Goal: Download file/media: Obtain a digital file from the website

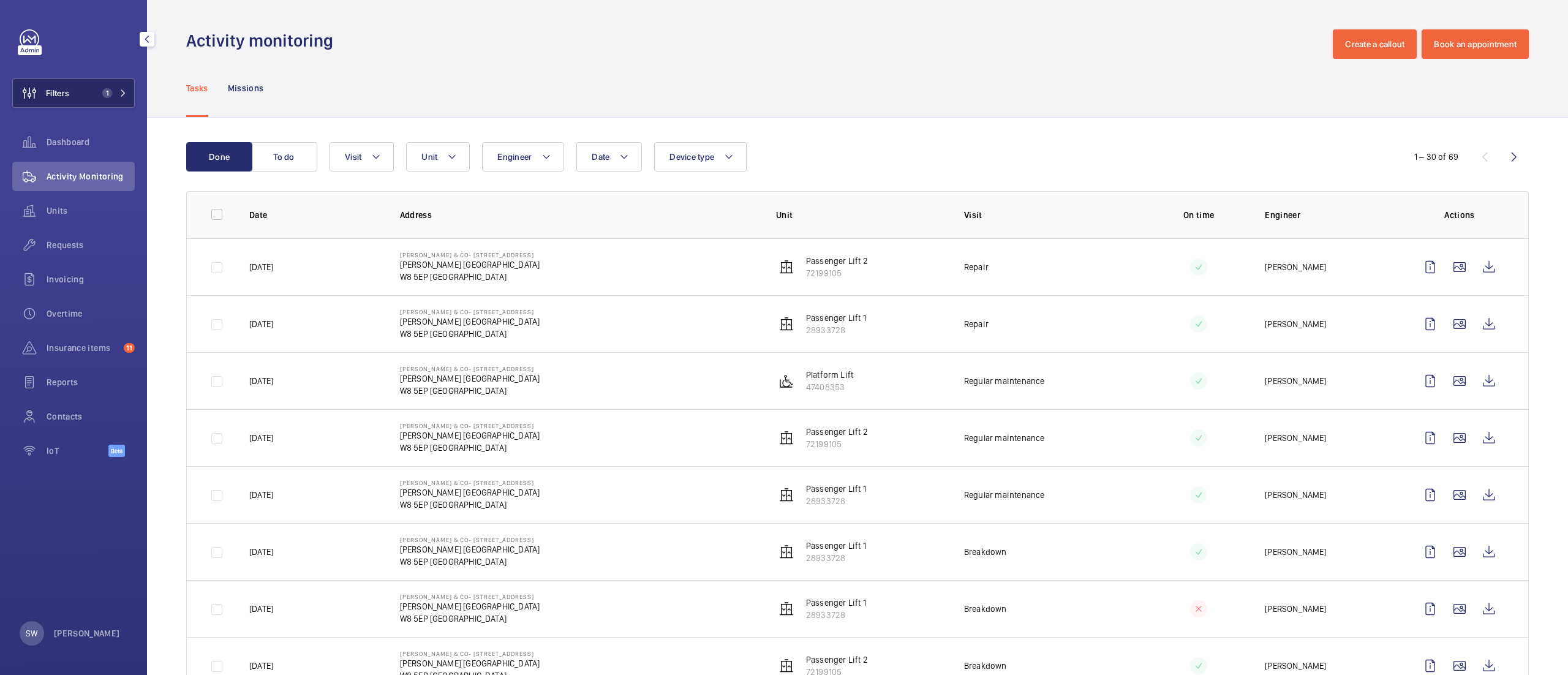
click at [98, 97] on span "1" at bounding box center [104, 92] width 15 height 10
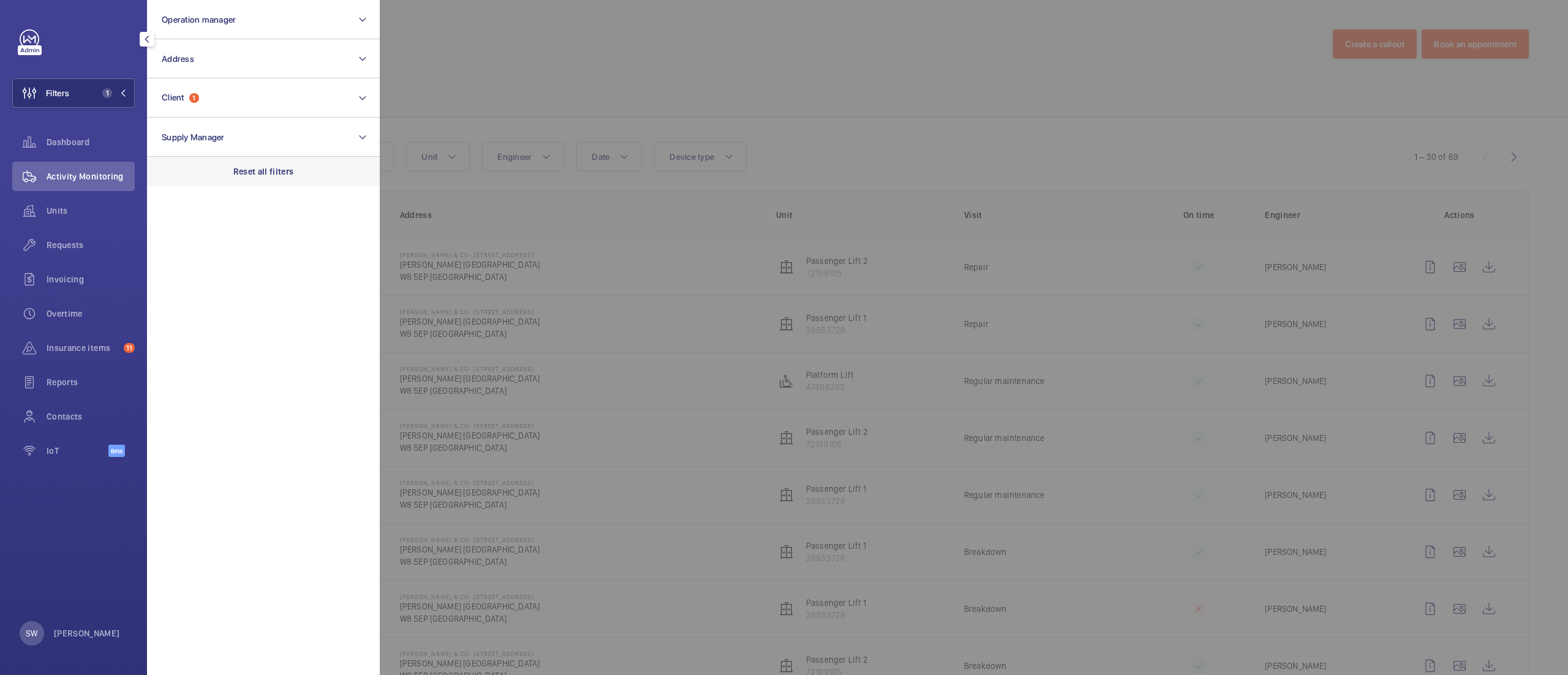
click at [273, 166] on p "Reset all filters" at bounding box center [264, 171] width 61 height 12
click at [243, 95] on button "Client 1" at bounding box center [263, 97] width 232 height 39
type input "chase farm"
click at [229, 180] on span "CBRE GWS UK- Chase Farm Hospital" at bounding box center [265, 177] width 169 height 12
click at [178, 180] on input "CBRE GWS UK- Chase Farm Hospital" at bounding box center [165, 177] width 24 height 24
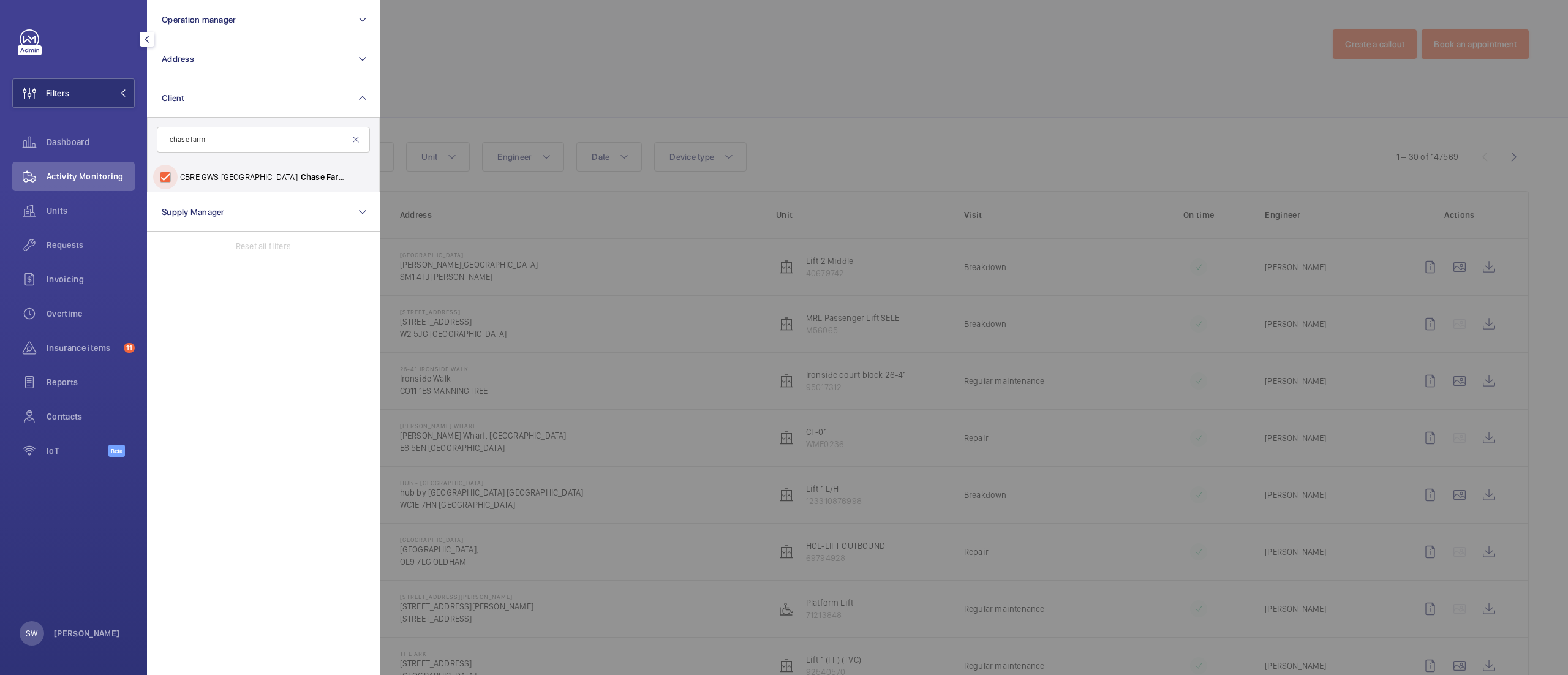
checkbox input "true"
click at [720, 119] on div at bounding box center [1163, 338] width 1568 height 675
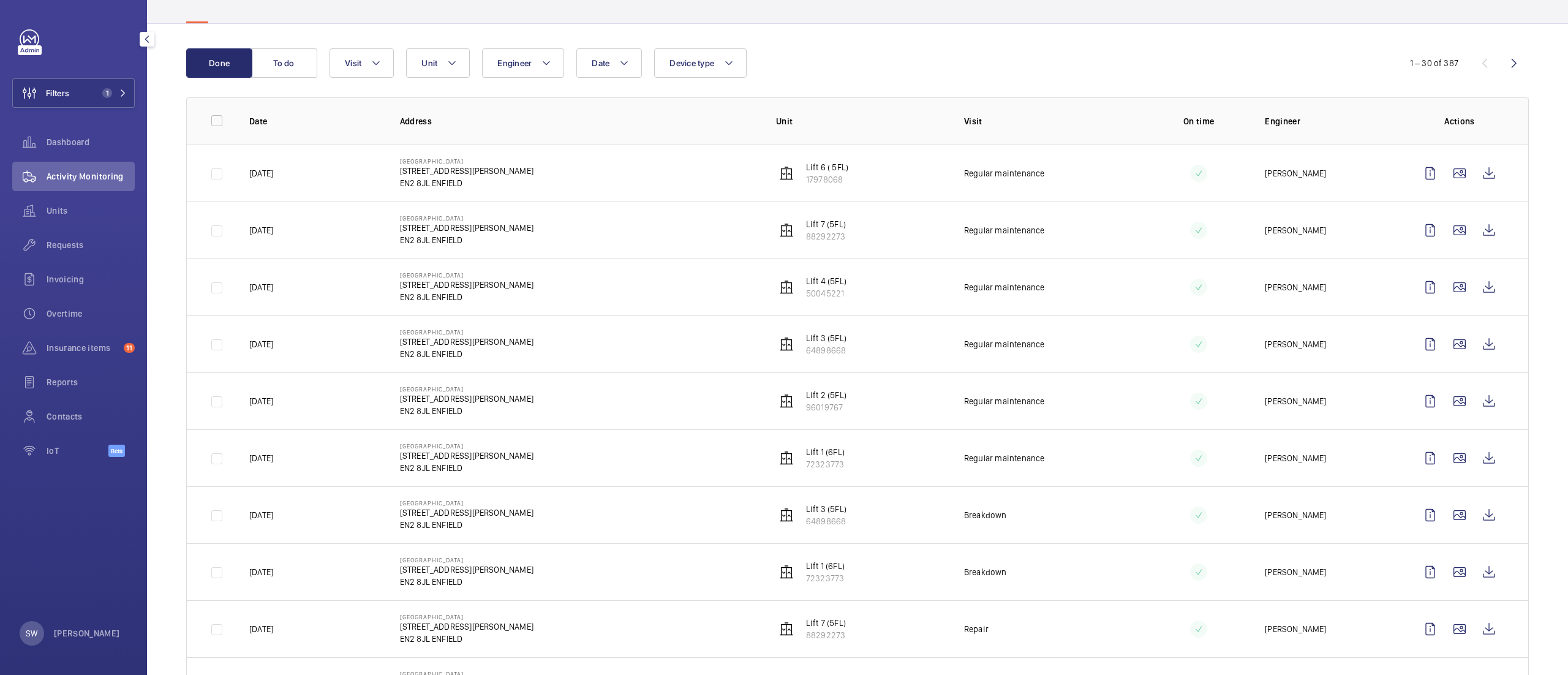
scroll to position [114, 0]
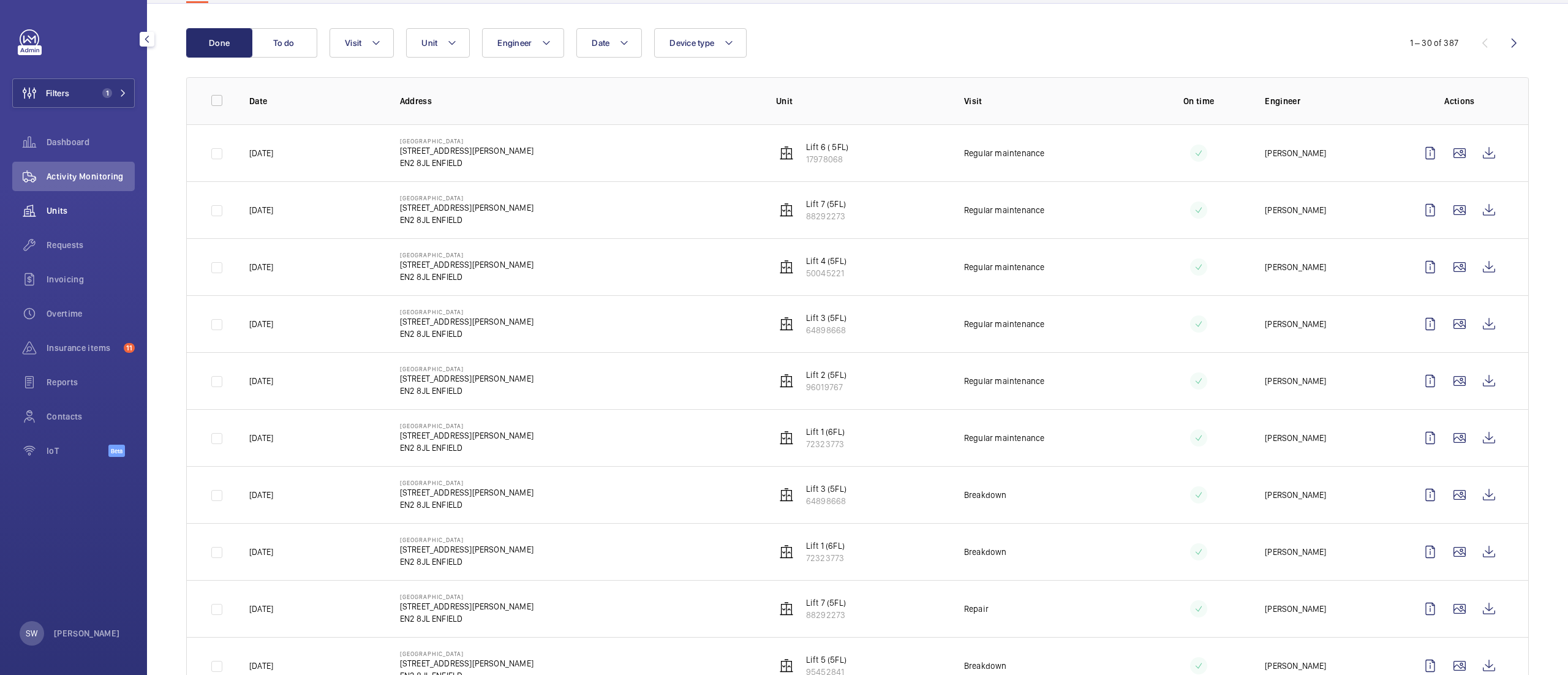
click at [73, 208] on span "Units" at bounding box center [90, 211] width 88 height 12
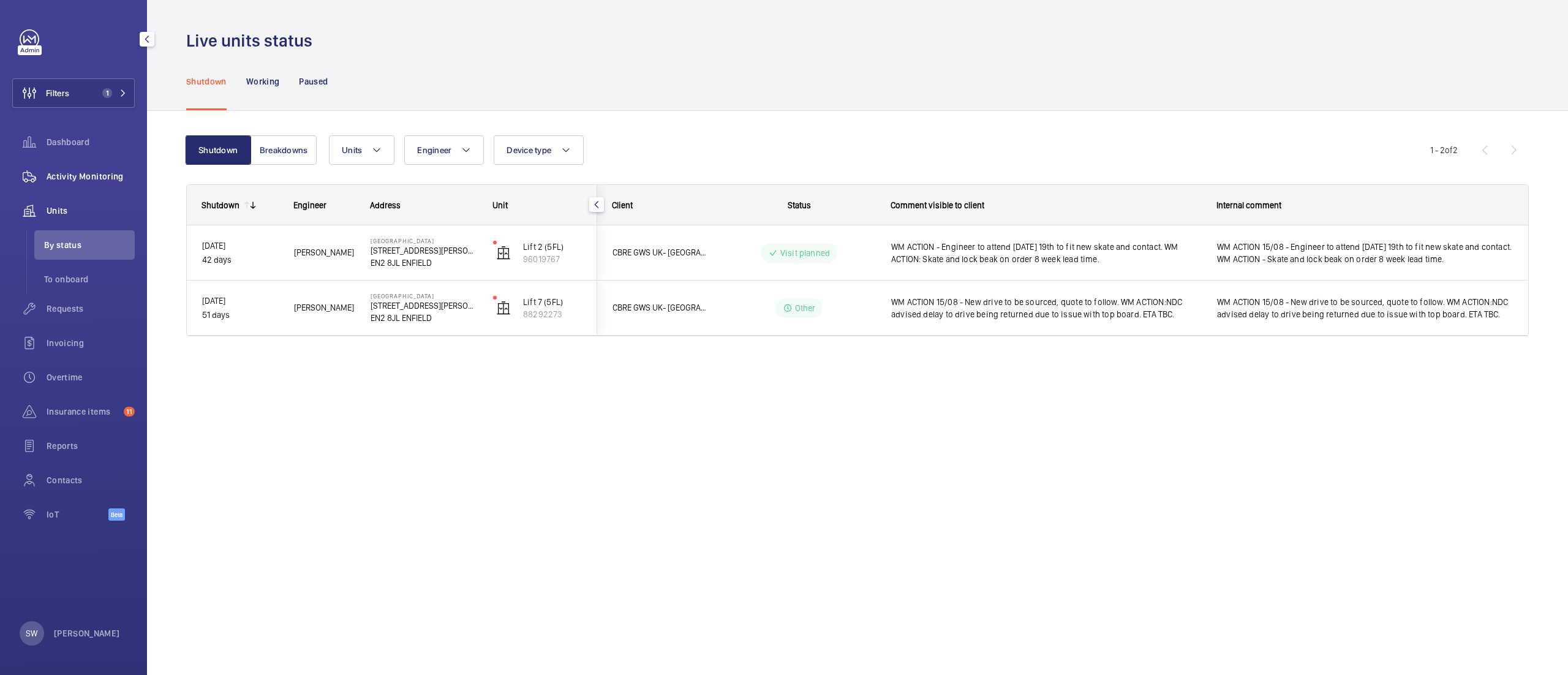
click at [59, 183] on div "Activity Monitoring" at bounding box center [73, 177] width 123 height 30
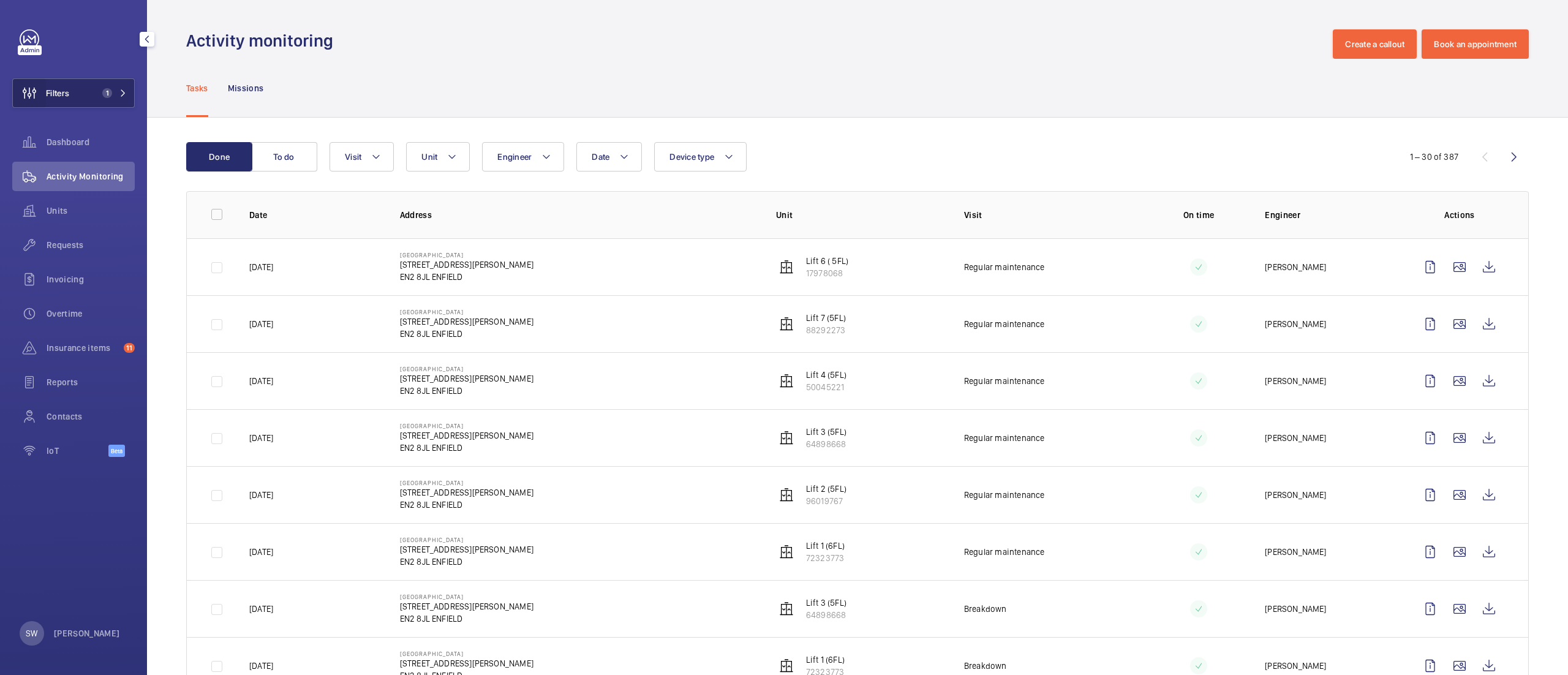
click at [42, 82] on wm-front-icon-button at bounding box center [30, 93] width 33 height 30
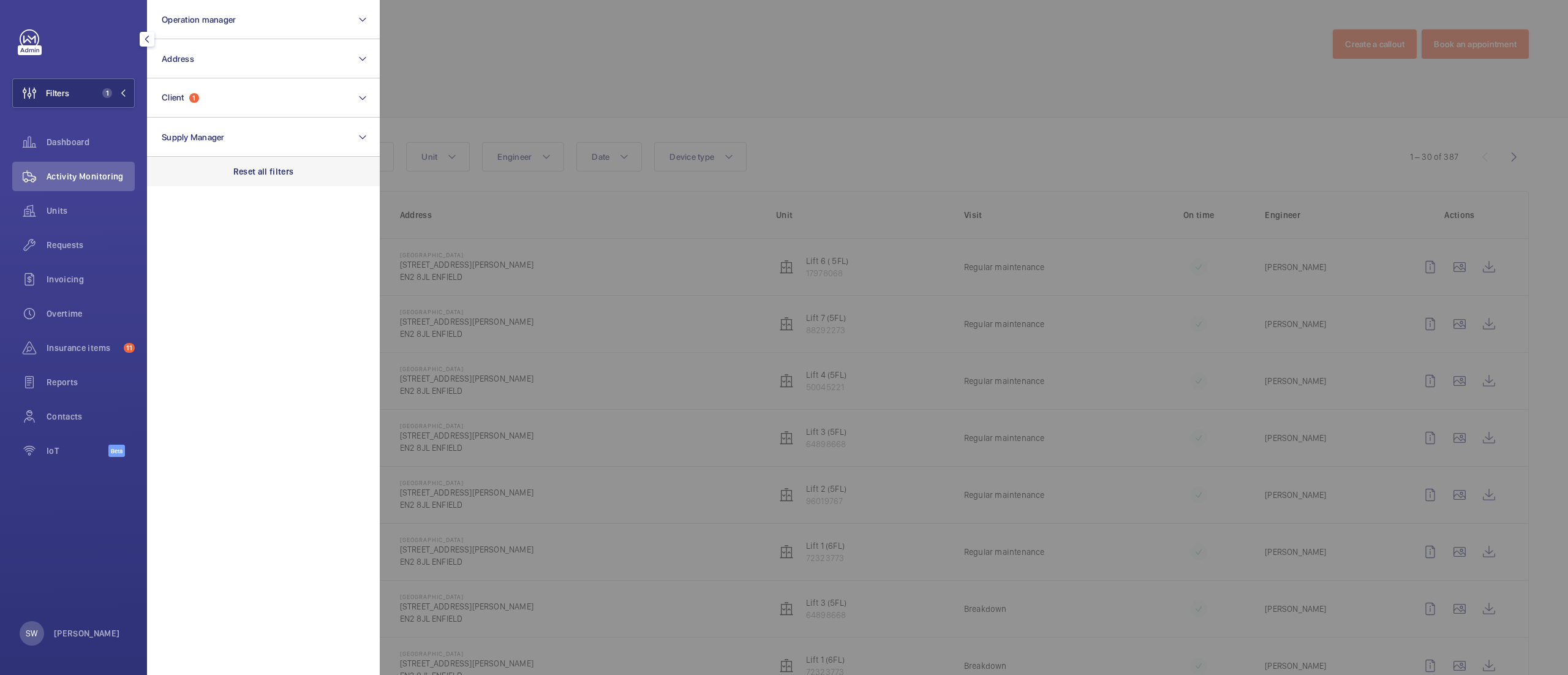
click at [318, 187] on section "Operation manager Address Client 1 Supply Manager Reset all filters" at bounding box center [263, 338] width 232 height 675
drag, startPoint x: 307, startPoint y: 183, endPoint x: 226, endPoint y: 109, distance: 109.7
click at [306, 181] on div "Reset all filters" at bounding box center [263, 171] width 232 height 30
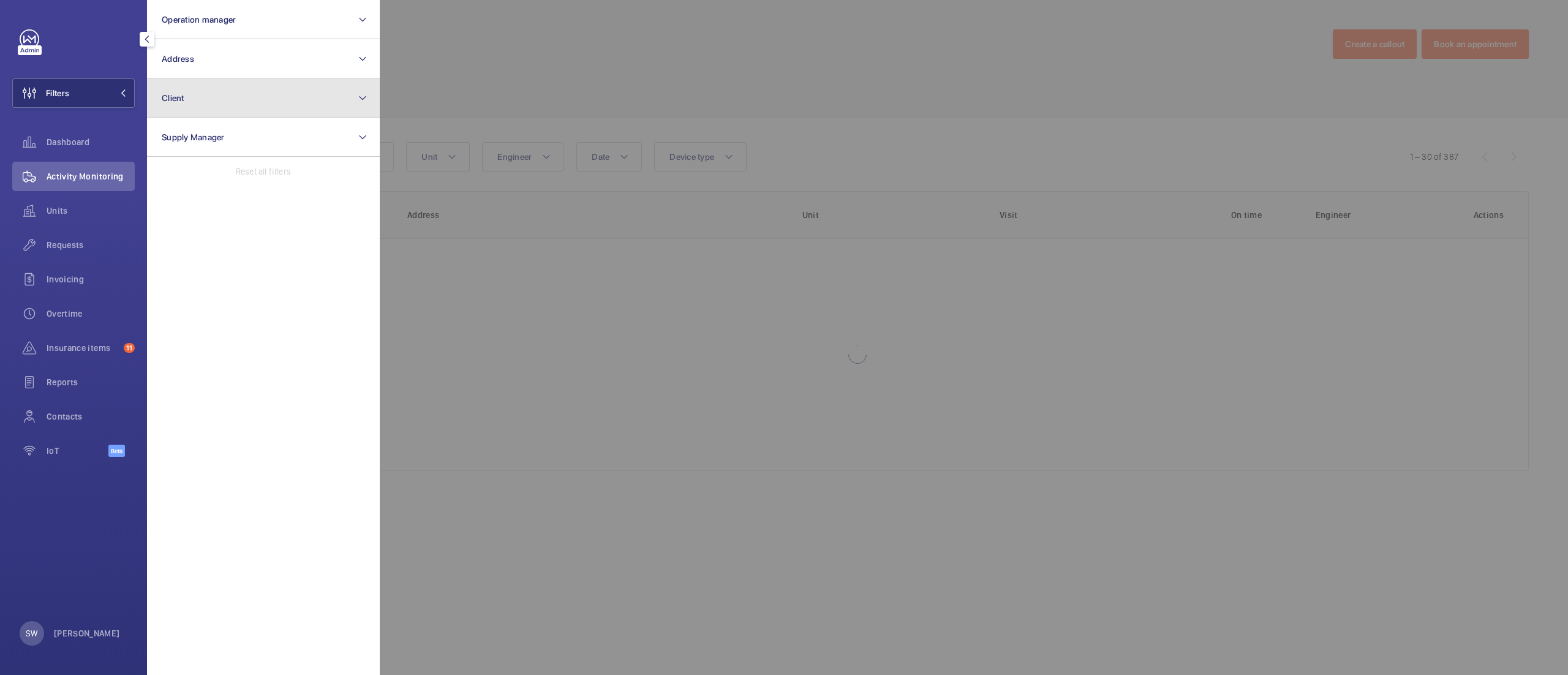
click at [225, 108] on button "Client" at bounding box center [263, 97] width 232 height 39
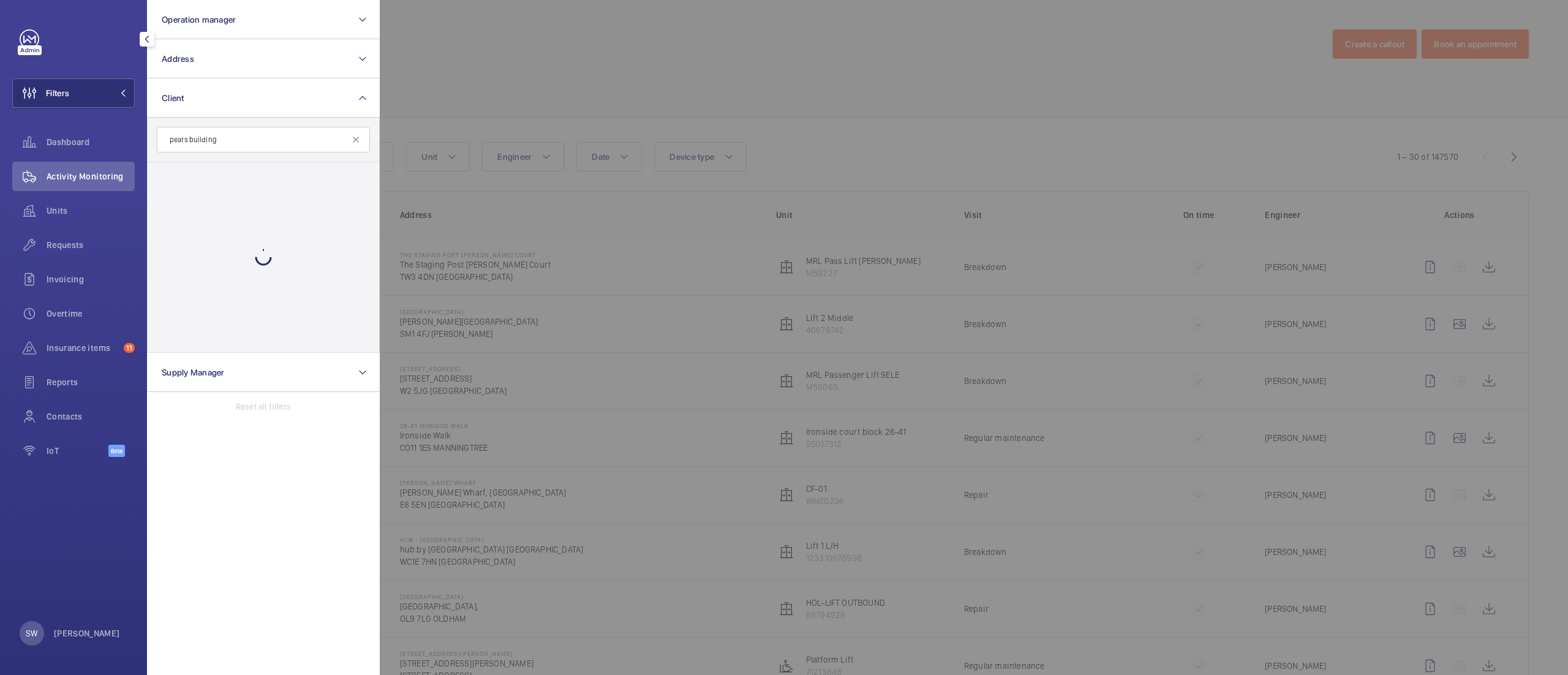
type input "pears building"
click at [273, 177] on div at bounding box center [264, 257] width 231 height 190
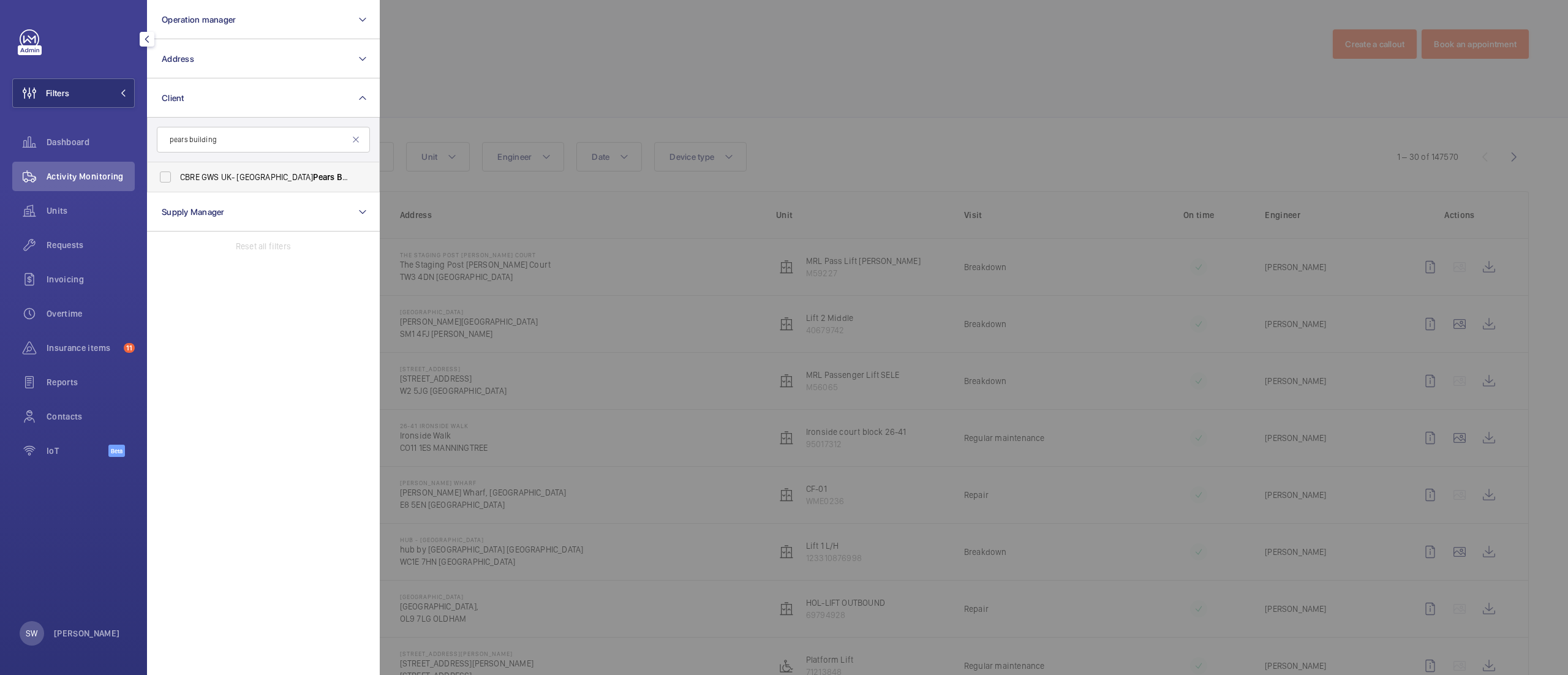
click at [274, 176] on span "CBRE GWS UK- Royal Free Hospital Pears Building )" at bounding box center [265, 177] width 169 height 12
click at [172, 164] on label "CBRE GWS UK- Royal Free Hospital Pears Building )" at bounding box center [254, 177] width 213 height 30
click at [172, 164] on input "CBRE GWS UK- Royal Free Hospital Pears Building )" at bounding box center [165, 177] width 24 height 24
checkbox input "true"
click at [662, 100] on div at bounding box center [1163, 338] width 1568 height 675
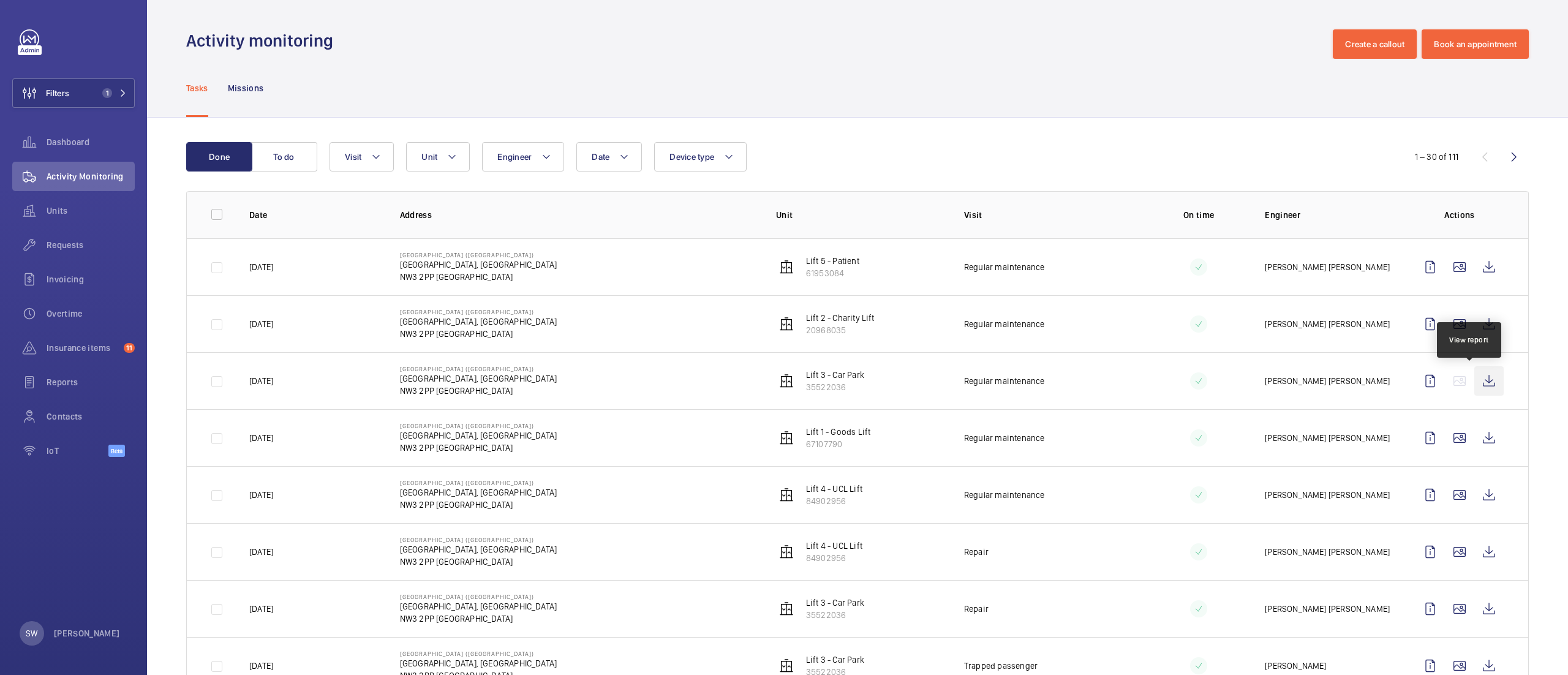
click at [1475, 382] on wm-front-icon-button at bounding box center [1489, 381] width 30 height 30
click at [79, 205] on span "Units" at bounding box center [90, 211] width 88 height 12
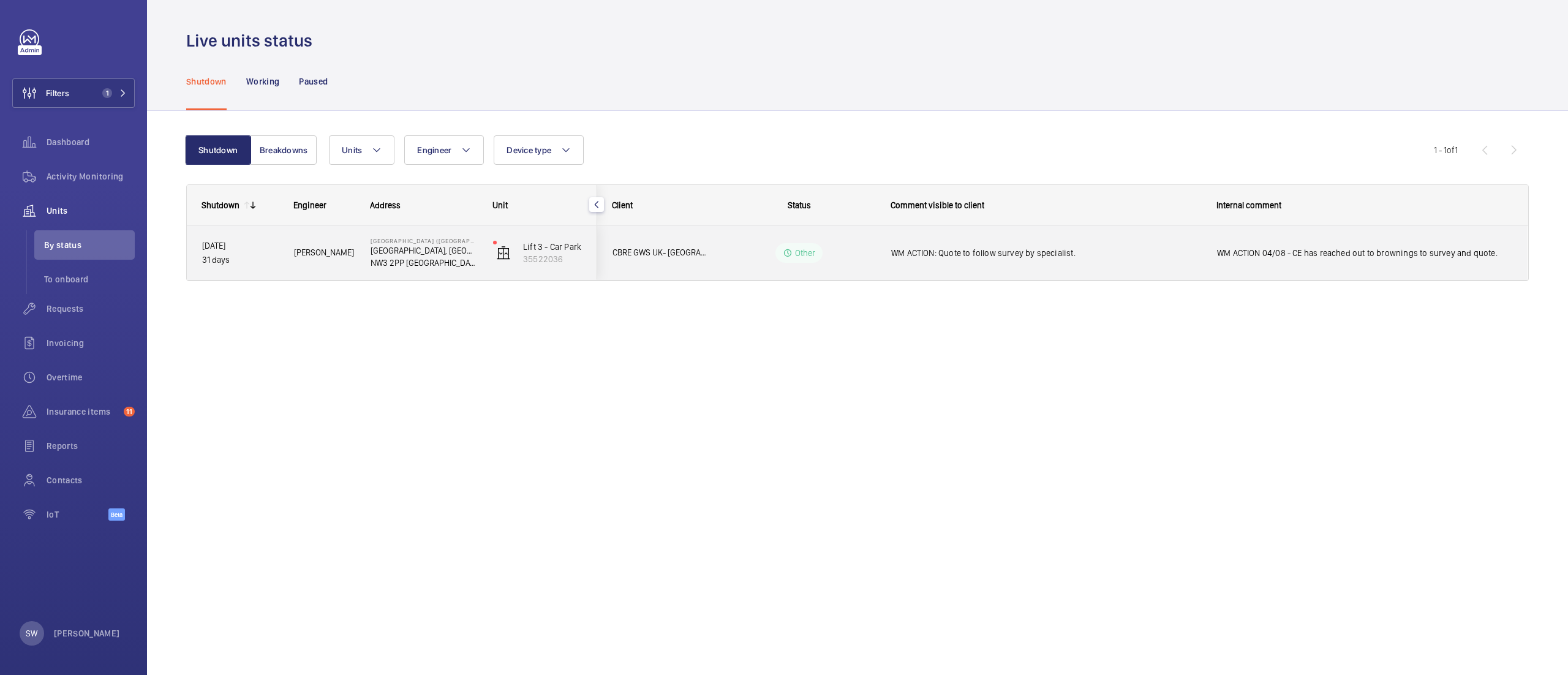
click at [1101, 259] on div "WM ACTION: Quote to follow survey by specialist." at bounding box center [1046, 252] width 310 height 28
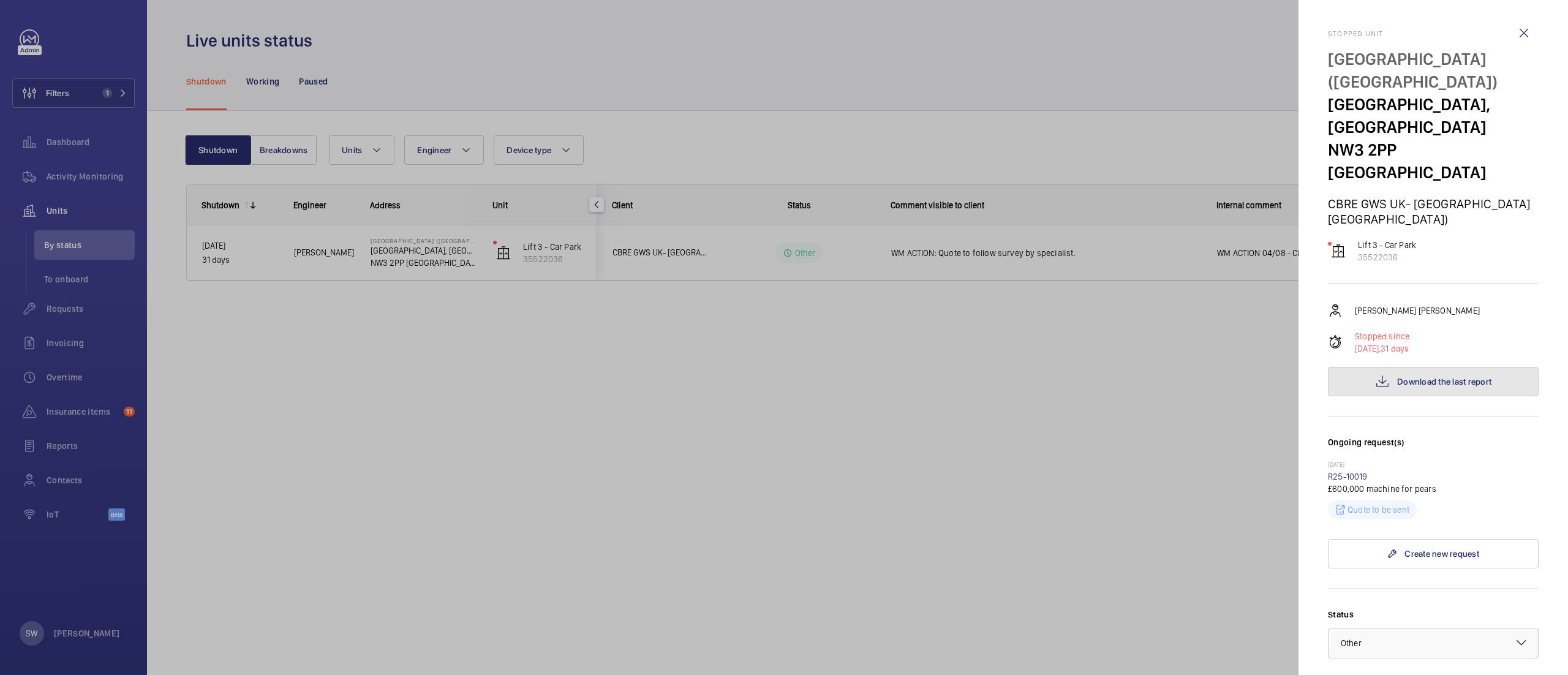
click at [1455, 367] on button "Download the last report" at bounding box center [1433, 382] width 211 height 30
